Goal: Task Accomplishment & Management: Use online tool/utility

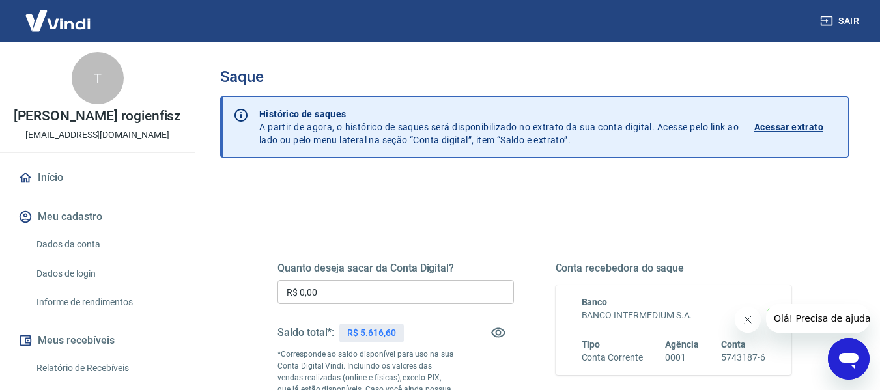
click at [448, 301] on input "R$ 0,00" at bounding box center [395, 292] width 236 height 24
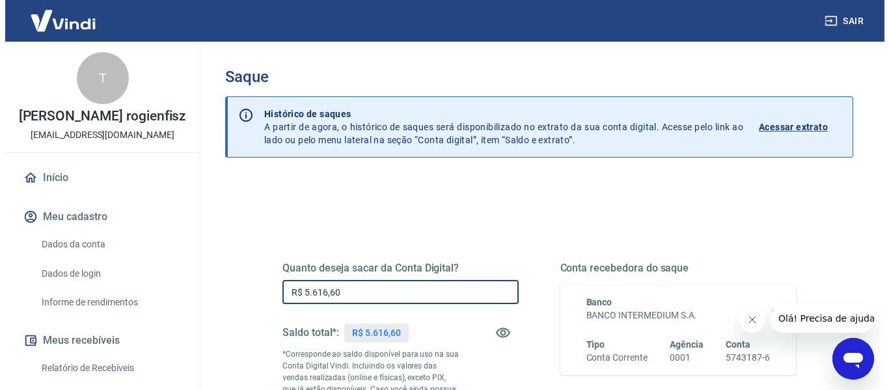
scroll to position [266, 0]
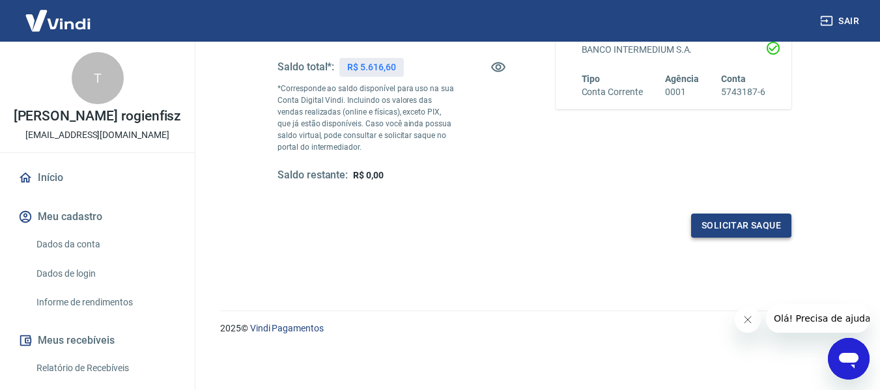
type input "R$ 5.616,60"
click at [764, 227] on button "Solicitar saque" at bounding box center [741, 226] width 100 height 24
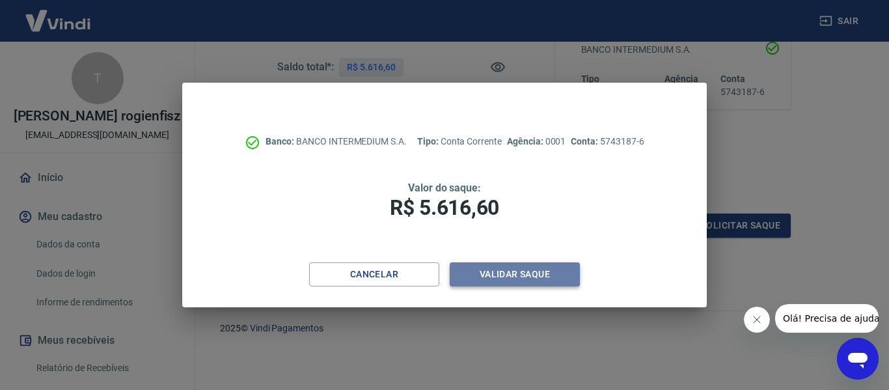
click at [528, 283] on button "Validar saque" at bounding box center [515, 274] width 130 height 24
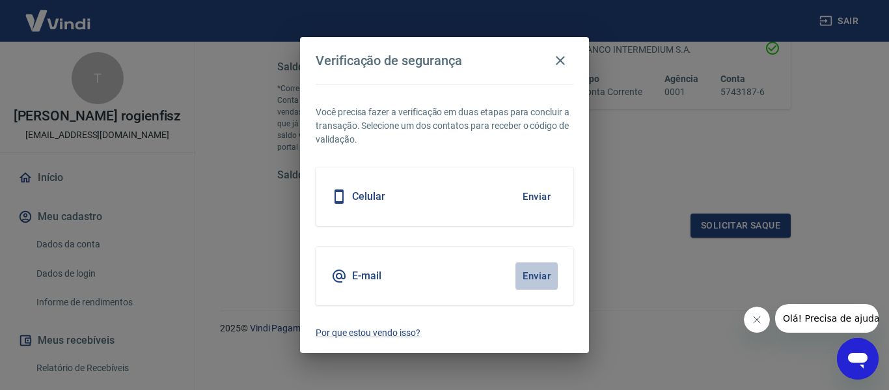
click at [538, 277] on button "Enviar" at bounding box center [537, 275] width 42 height 27
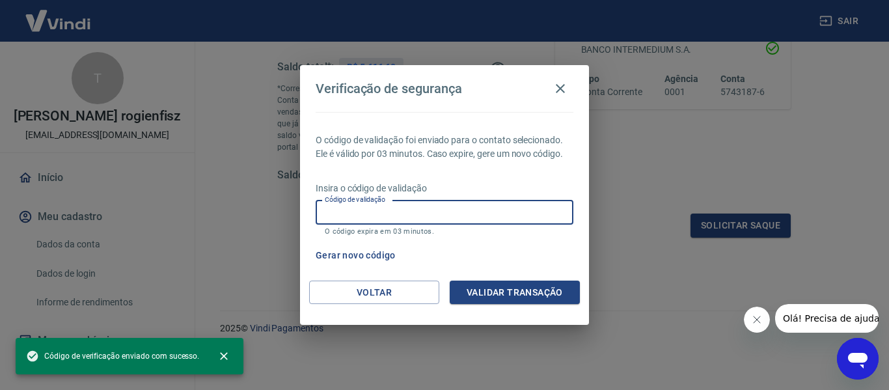
click at [439, 203] on input "Código de validação" at bounding box center [445, 213] width 258 height 24
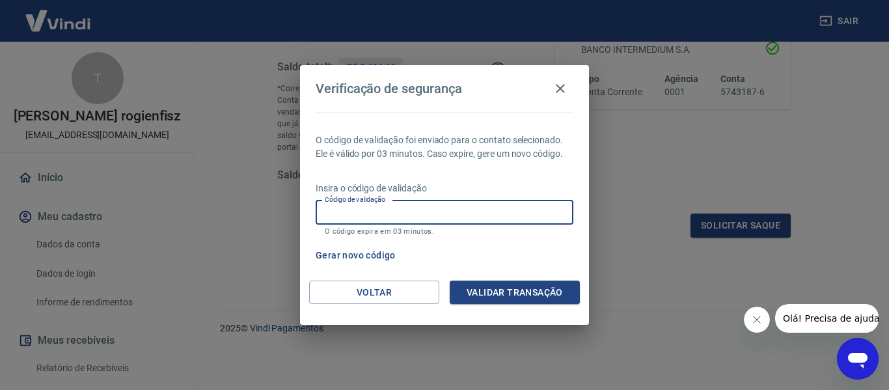
click at [494, 209] on input "Código de validação" at bounding box center [445, 213] width 258 height 24
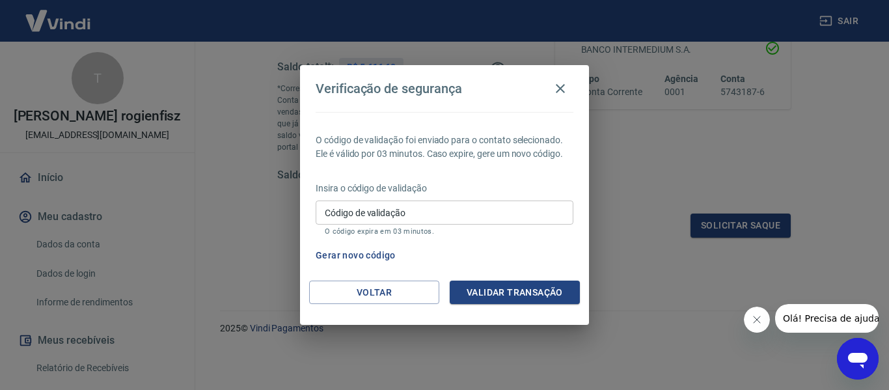
click at [520, 244] on div "Gerar novo código" at bounding box center [442, 256] width 263 height 24
click at [492, 216] on input "Código de validação" at bounding box center [445, 213] width 258 height 24
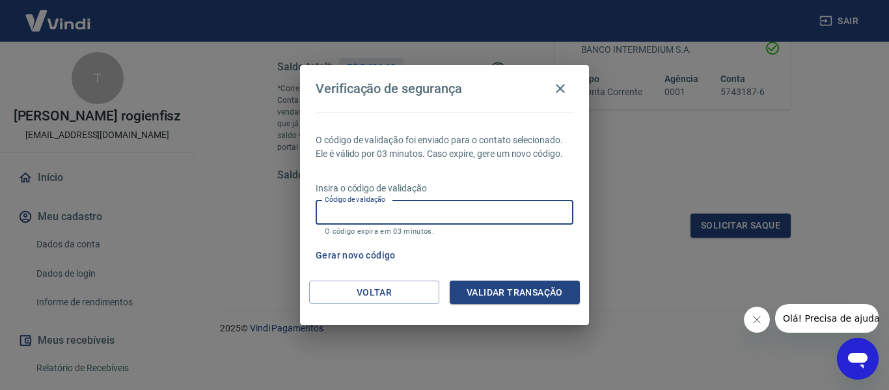
click at [492, 216] on input "Código de validação" at bounding box center [445, 213] width 258 height 24
type input "'"
type input "135410"
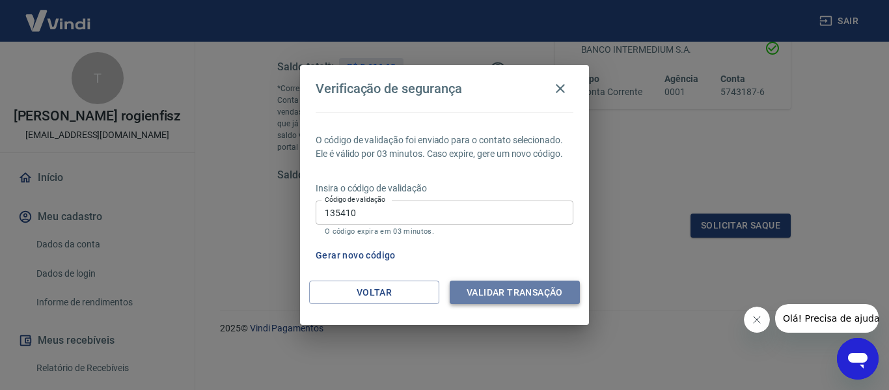
click at [517, 300] on button "Validar transação" at bounding box center [515, 293] width 130 height 24
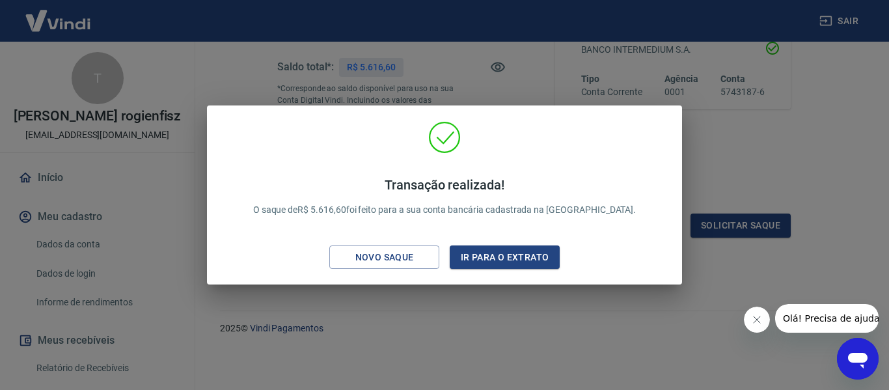
click at [466, 320] on div "Transação realizada! O saque de R$ 5.616,60 foi feito para a sua conta bancária…" at bounding box center [444, 195] width 889 height 390
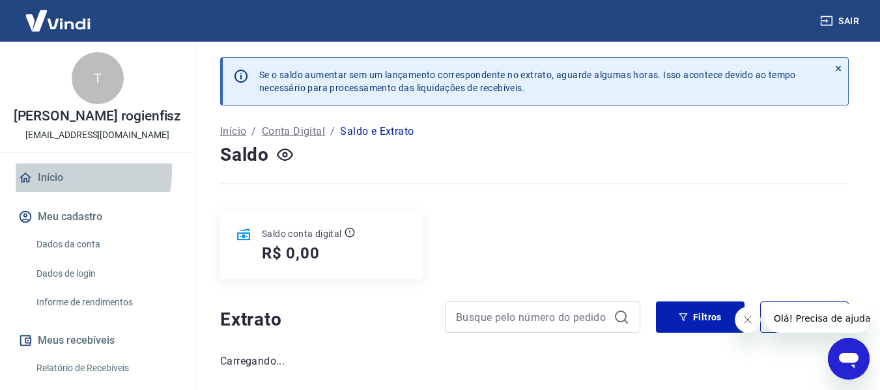
click at [47, 171] on link "Início" at bounding box center [97, 177] width 163 height 29
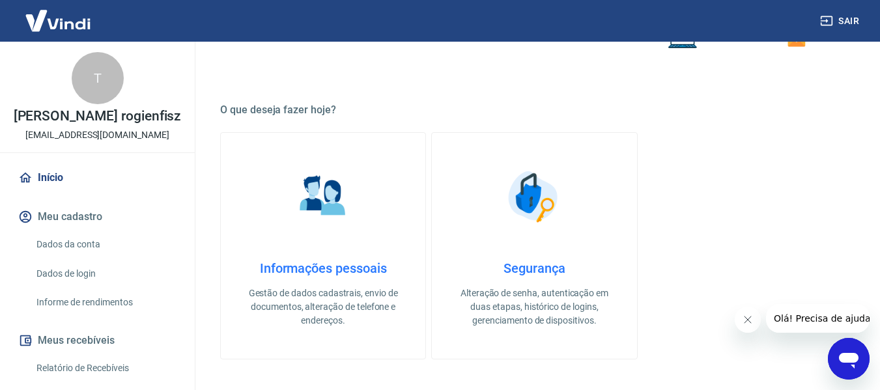
scroll to position [201, 0]
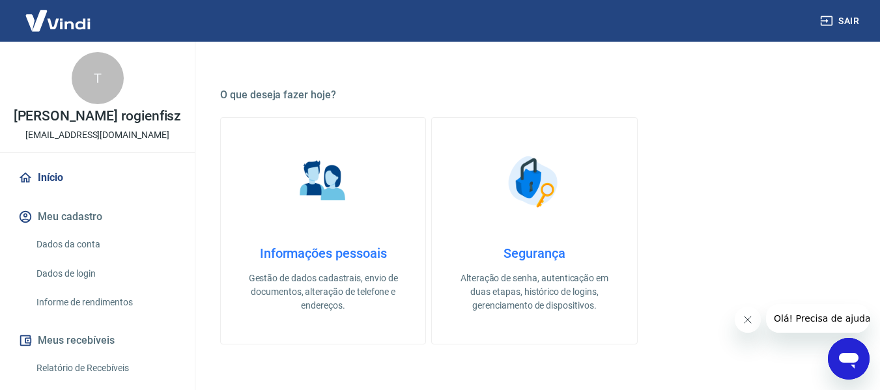
drag, startPoint x: 874, startPoint y: 188, endPoint x: 889, endPoint y: 198, distance: 17.9
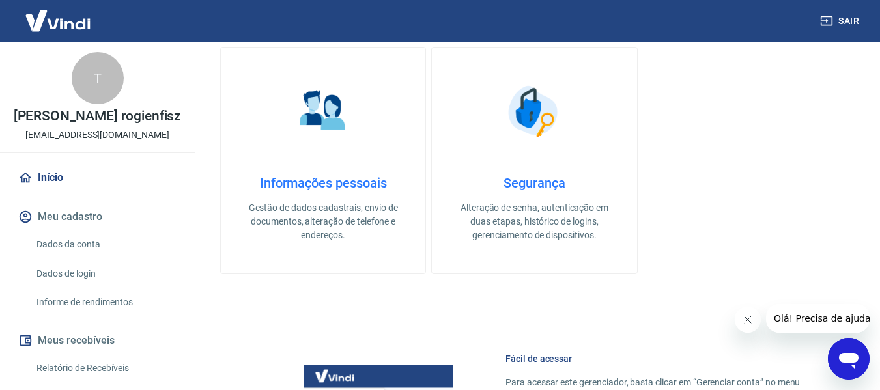
scroll to position [678, 0]
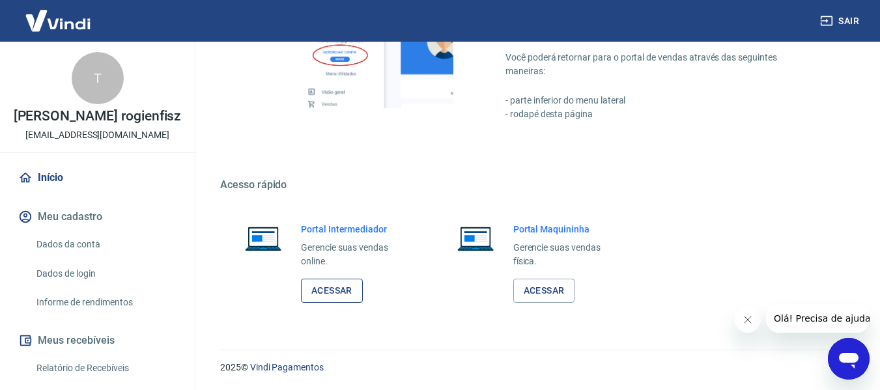
click at [330, 292] on link "Acessar" at bounding box center [332, 291] width 62 height 24
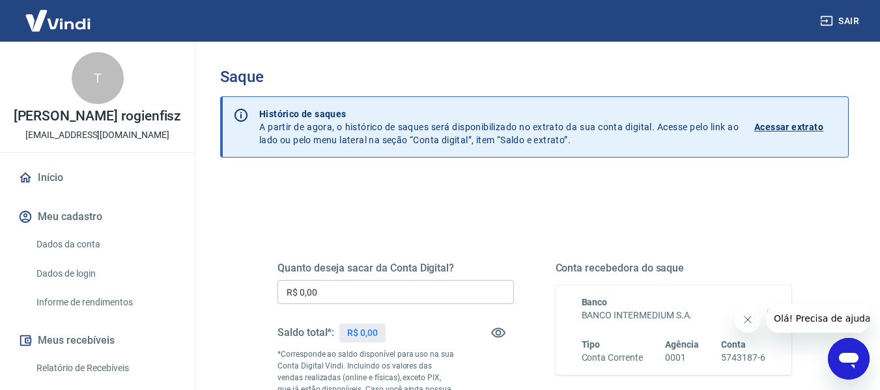
drag, startPoint x: 581, startPoint y: 139, endPoint x: 598, endPoint y: 145, distance: 17.3
click at [598, 145] on p "Histórico de saques A partir de agora, o histórico de saques será disponibiliza…" at bounding box center [498, 126] width 479 height 39
drag, startPoint x: 581, startPoint y: 135, endPoint x: 592, endPoint y: 139, distance: 12.4
click at [592, 139] on p "Histórico de saques A partir de agora, o histórico de saques será disponibiliza…" at bounding box center [498, 126] width 479 height 39
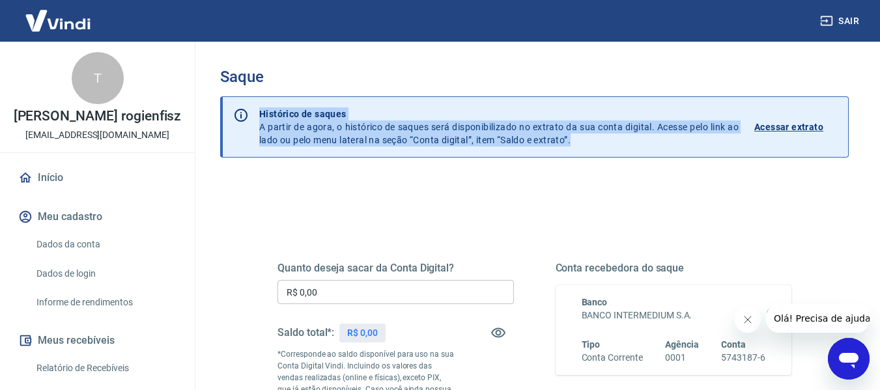
drag, startPoint x: 592, startPoint y: 139, endPoint x: 389, endPoint y: 76, distance: 212.7
click at [389, 76] on div "Saque Histórico de saques A partir de agora, o histórico de saques será disponi…" at bounding box center [534, 306] width 628 height 477
click at [334, 108] on p "Histórico de saques" at bounding box center [498, 113] width 479 height 13
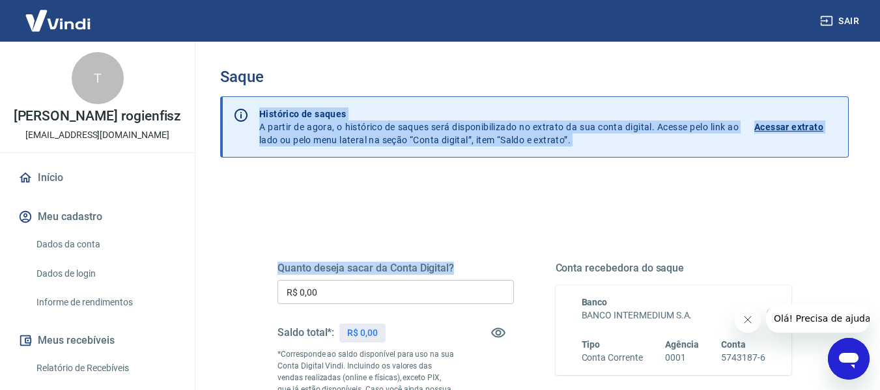
drag, startPoint x: 259, startPoint y: 113, endPoint x: 501, endPoint y: 159, distance: 245.8
click at [501, 159] on div "Saque Histórico de saques A partir de agora, o histórico de saques será disponi…" at bounding box center [534, 306] width 628 height 477
click at [566, 156] on div "Histórico de saques A partir de agora, o histórico de saques será disponibiliza…" at bounding box center [548, 127] width 599 height 60
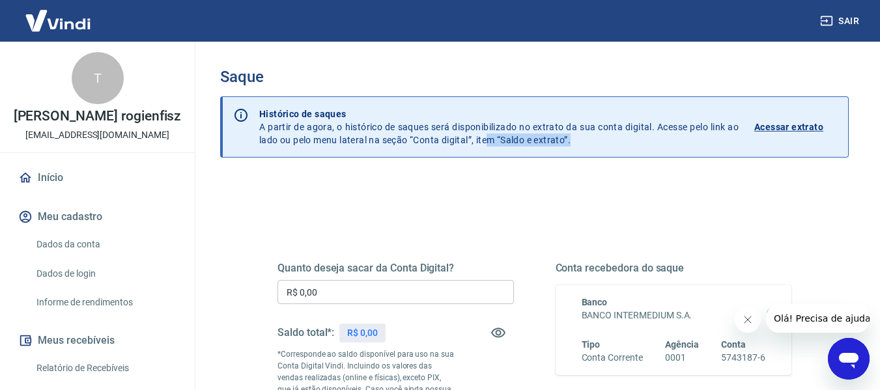
drag, startPoint x: 586, startPoint y: 140, endPoint x: 529, endPoint y: 141, distance: 57.3
click at [529, 141] on p "Histórico de saques A partir de agora, o histórico de saques será disponibiliza…" at bounding box center [498, 126] width 479 height 39
click at [536, 139] on p "Histórico de saques A partir de agora, o histórico de saques será disponibiliza…" at bounding box center [498, 126] width 479 height 39
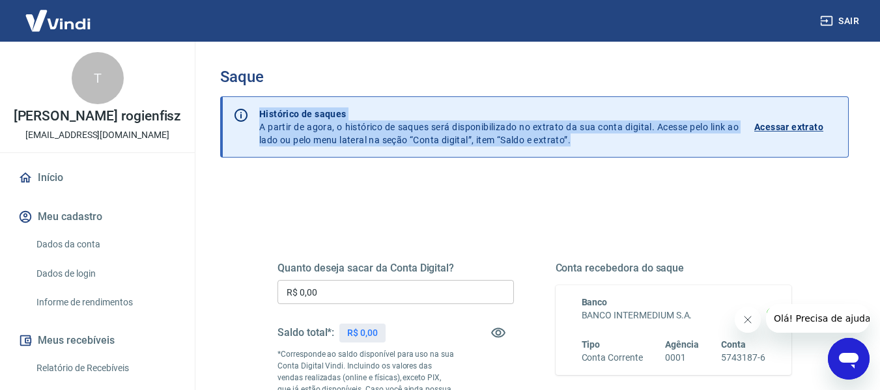
drag, startPoint x: 578, startPoint y: 139, endPoint x: 260, endPoint y: 112, distance: 318.2
click at [260, 112] on p "Histórico de saques A partir de agora, o histórico de saques será disponibiliza…" at bounding box center [498, 126] width 479 height 39
click at [260, 112] on p "Histórico de saques" at bounding box center [498, 113] width 479 height 13
drag, startPoint x: 260, startPoint y: 112, endPoint x: 615, endPoint y: 144, distance: 355.6
click at [615, 144] on p "Histórico de saques A partir de agora, o histórico de saques será disponibiliza…" at bounding box center [498, 126] width 479 height 39
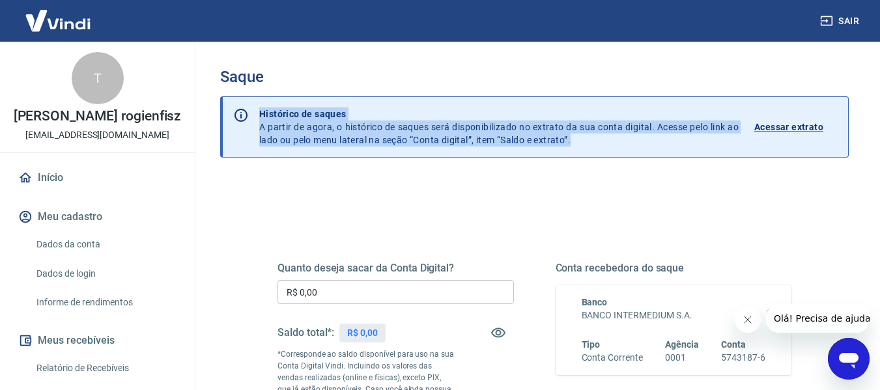
click at [615, 144] on p "Histórico de saques A partir de agora, o histórico de saques será disponibiliza…" at bounding box center [498, 126] width 479 height 39
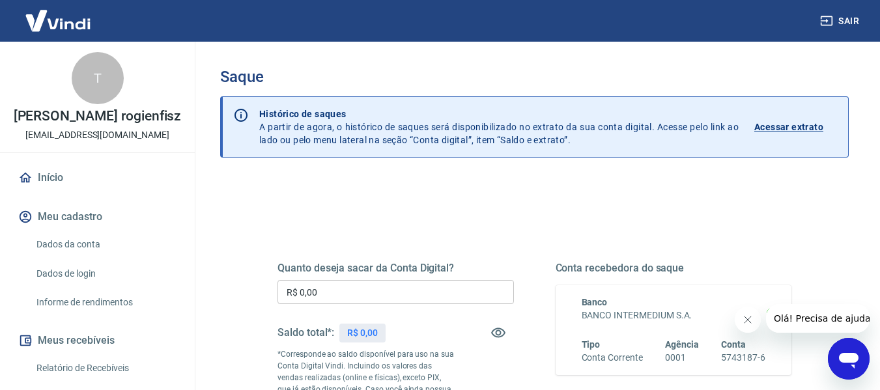
drag, startPoint x: 615, startPoint y: 144, endPoint x: 575, endPoint y: 156, distance: 41.6
click at [575, 156] on div "Histórico de saques A partir de agora, o histórico de saques será disponibiliza…" at bounding box center [548, 127] width 599 height 60
click at [744, 324] on icon "Fechar mensagem da empresa" at bounding box center [747, 319] width 10 height 10
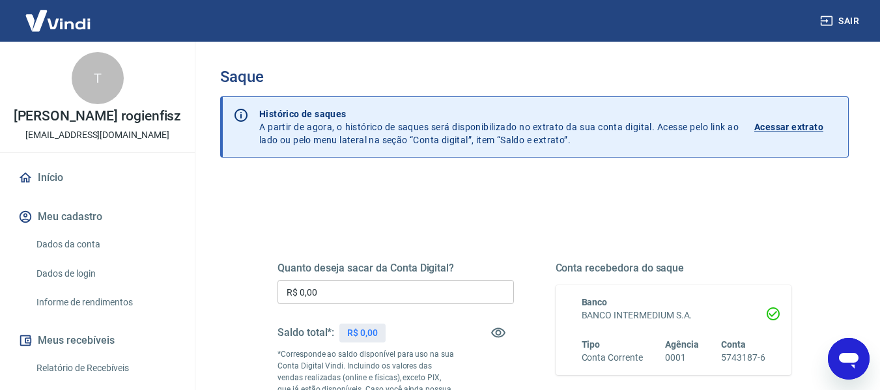
click at [583, 142] on p "Histórico de saques A partir de agora, o histórico de saques será disponibiliza…" at bounding box center [498, 126] width 479 height 39
